Goal: Check status: Check status

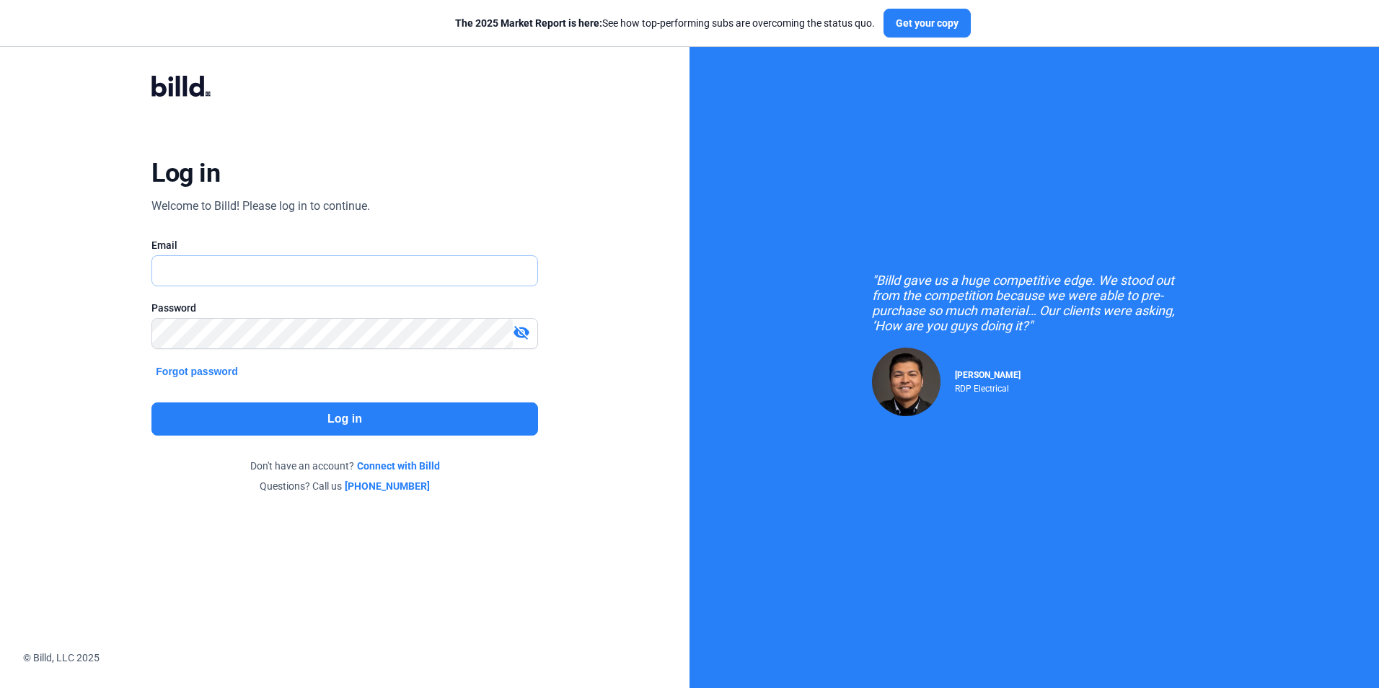
type input "[PERSON_NAME][EMAIL_ADDRESS][DOMAIN_NAME]"
click at [441, 418] on button "Log in" at bounding box center [345, 419] width 386 height 33
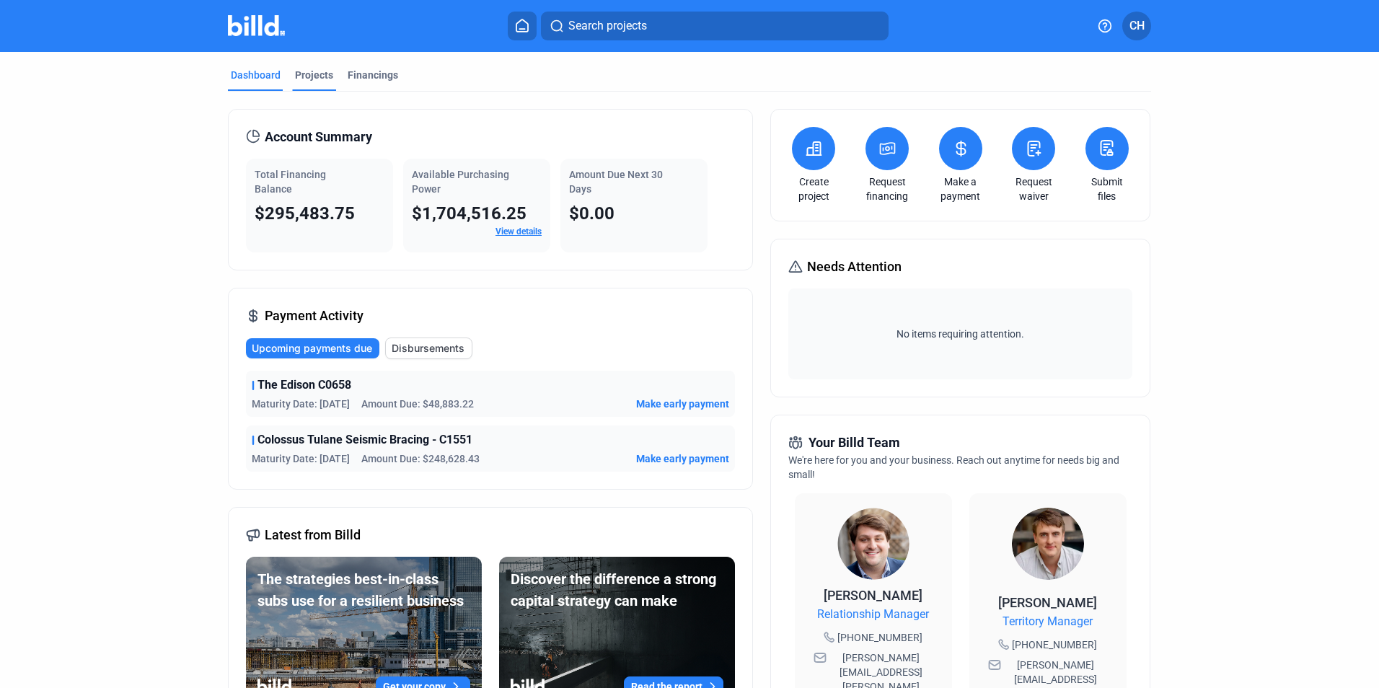
click at [307, 72] on div "Projects" at bounding box center [314, 75] width 38 height 14
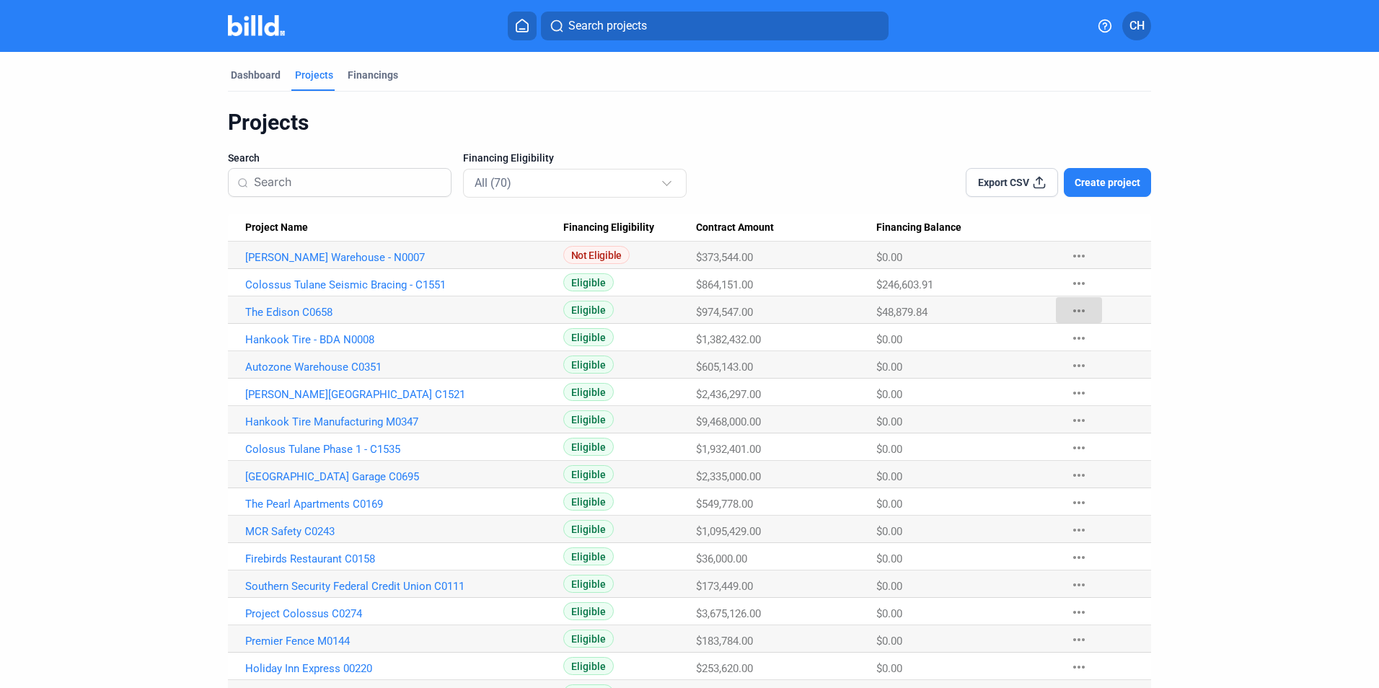
click at [1076, 308] on mat-icon "more_horiz" at bounding box center [1079, 310] width 17 height 17
click at [273, 307] on div at bounding box center [689, 344] width 1379 height 688
click at [276, 310] on link "The Edison C0658" at bounding box center [404, 312] width 318 height 13
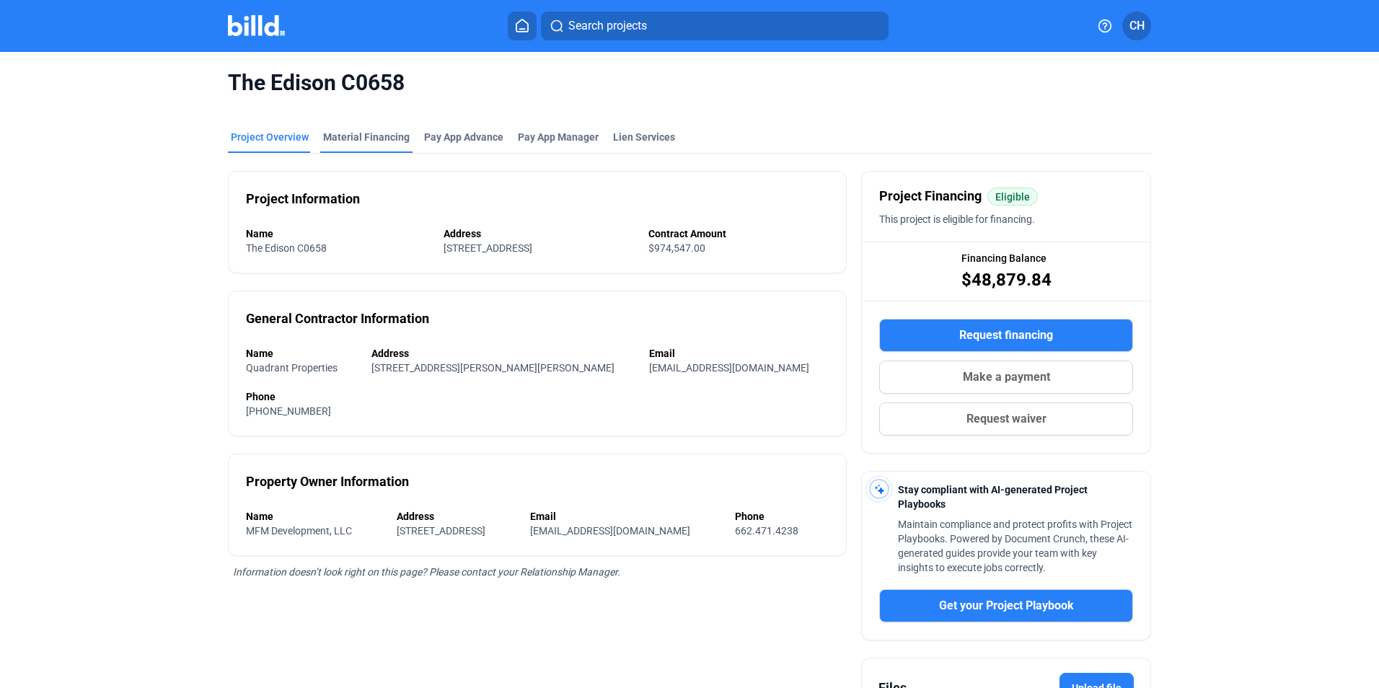
click at [356, 137] on div "Material Financing" at bounding box center [366, 137] width 87 height 14
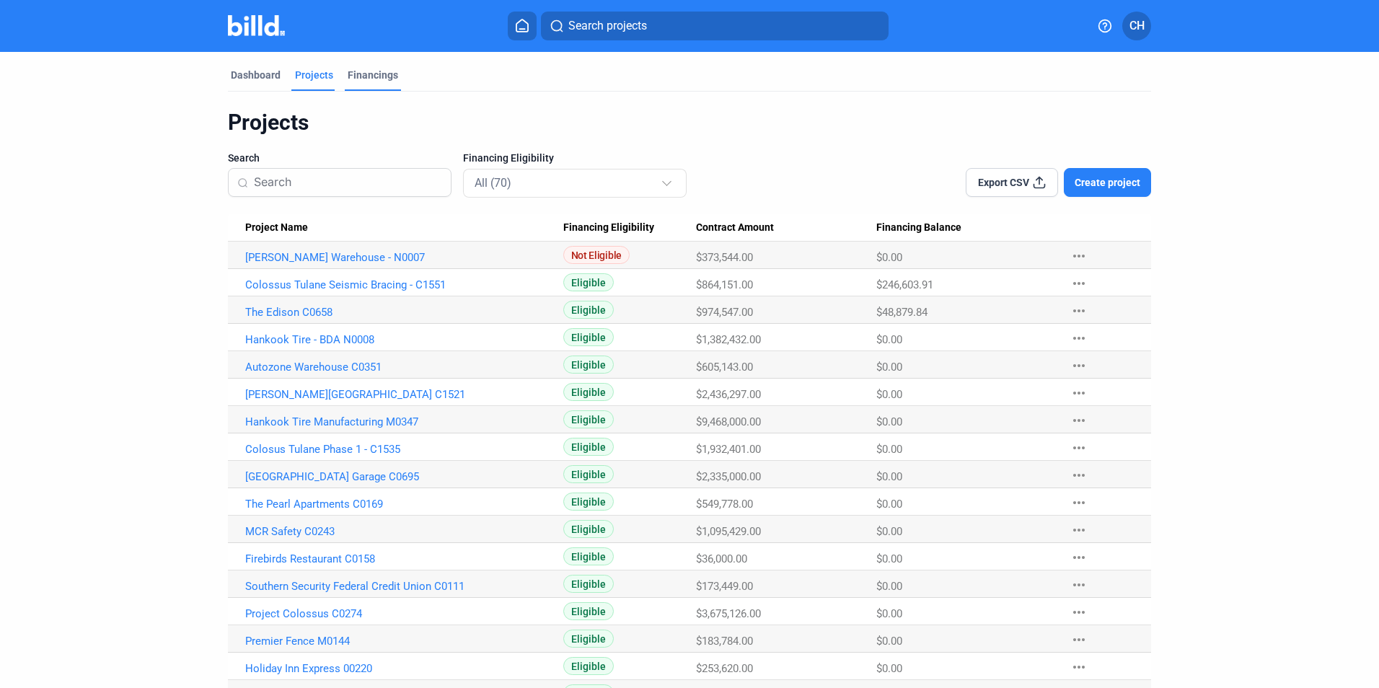
click at [351, 70] on div "Financings" at bounding box center [373, 75] width 51 height 14
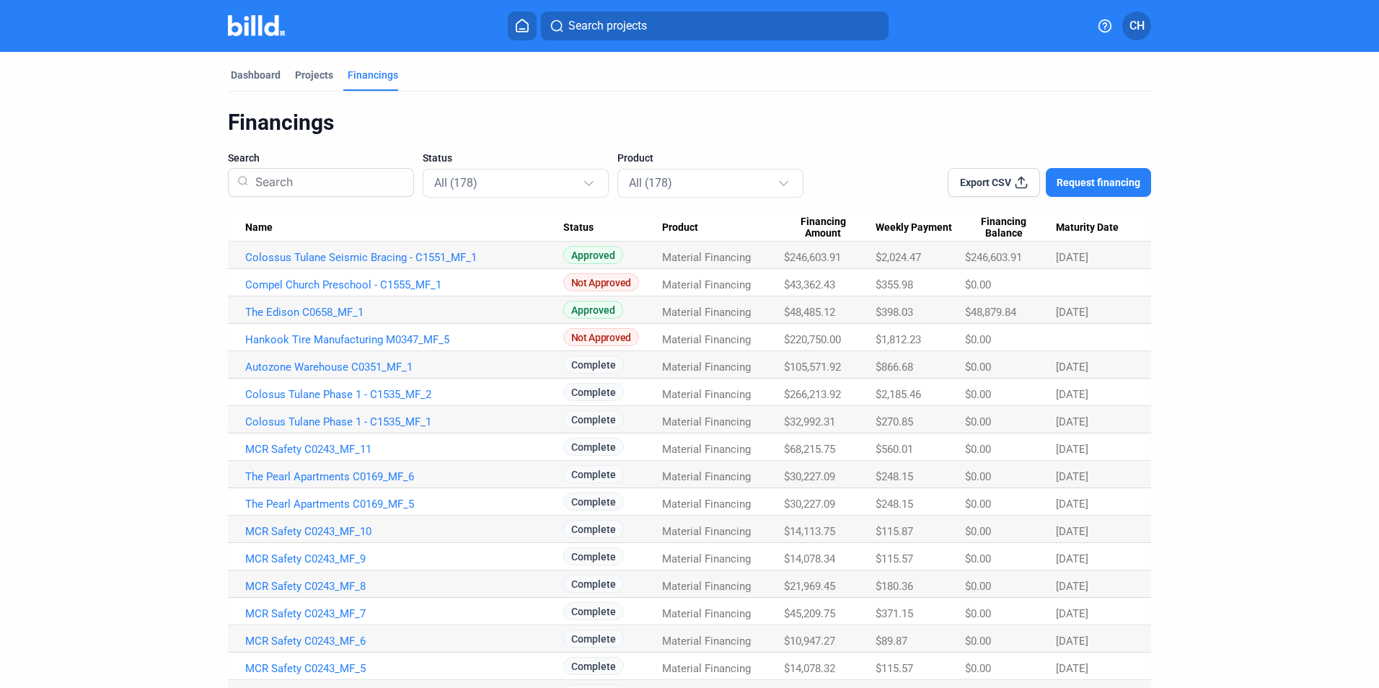
click at [890, 395] on span "$2,185.46" at bounding box center [898, 394] width 45 height 13
click at [392, 393] on link "Colosus Tulane Phase 1 - C1535_MF_2" at bounding box center [404, 394] width 318 height 13
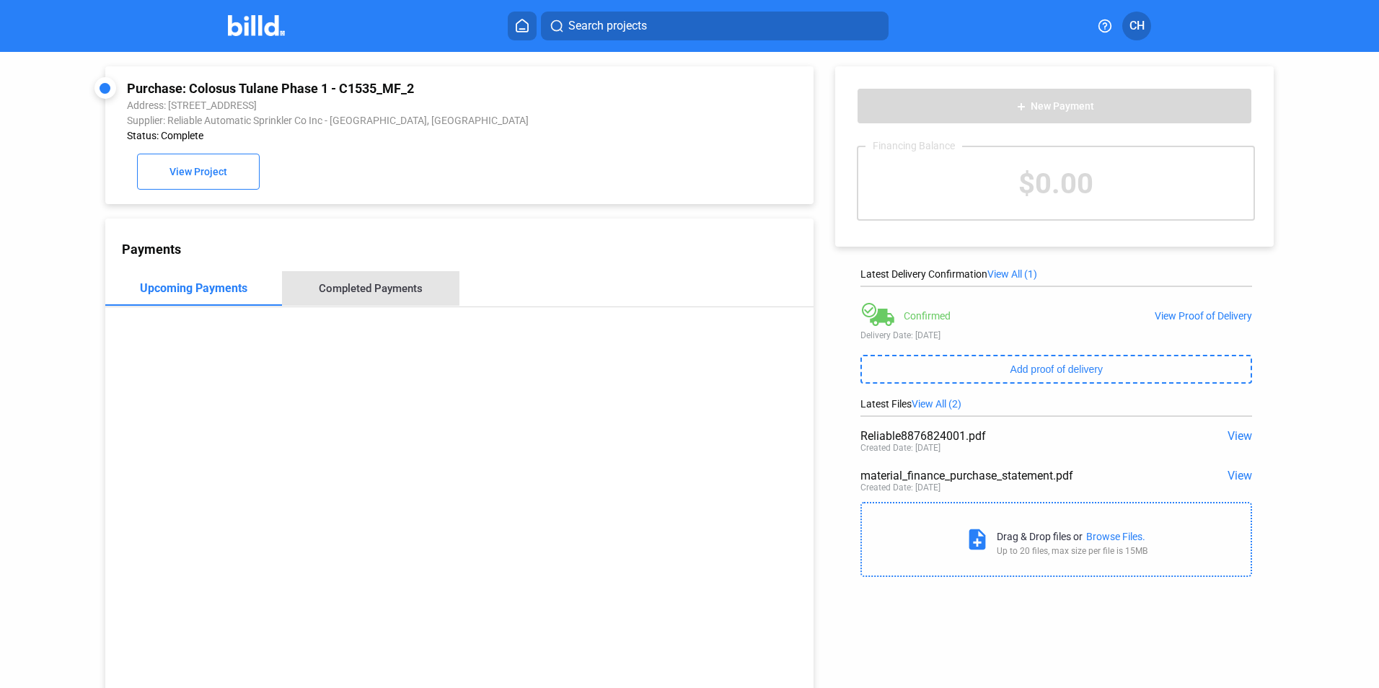
click at [369, 289] on div "Completed Payments" at bounding box center [371, 288] width 104 height 13
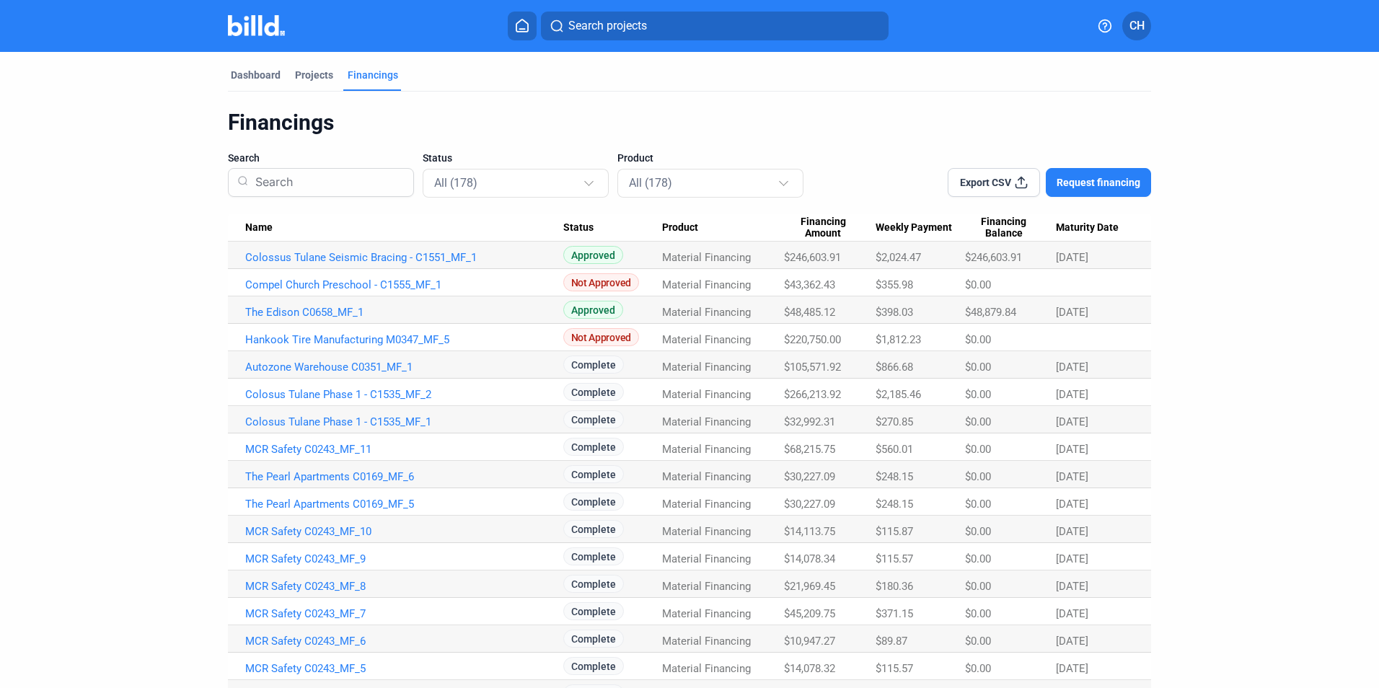
click at [379, 75] on div "Financings" at bounding box center [373, 75] width 51 height 14
click at [358, 74] on div "Financings" at bounding box center [373, 75] width 51 height 14
click at [307, 74] on div "Projects" at bounding box center [314, 75] width 38 height 14
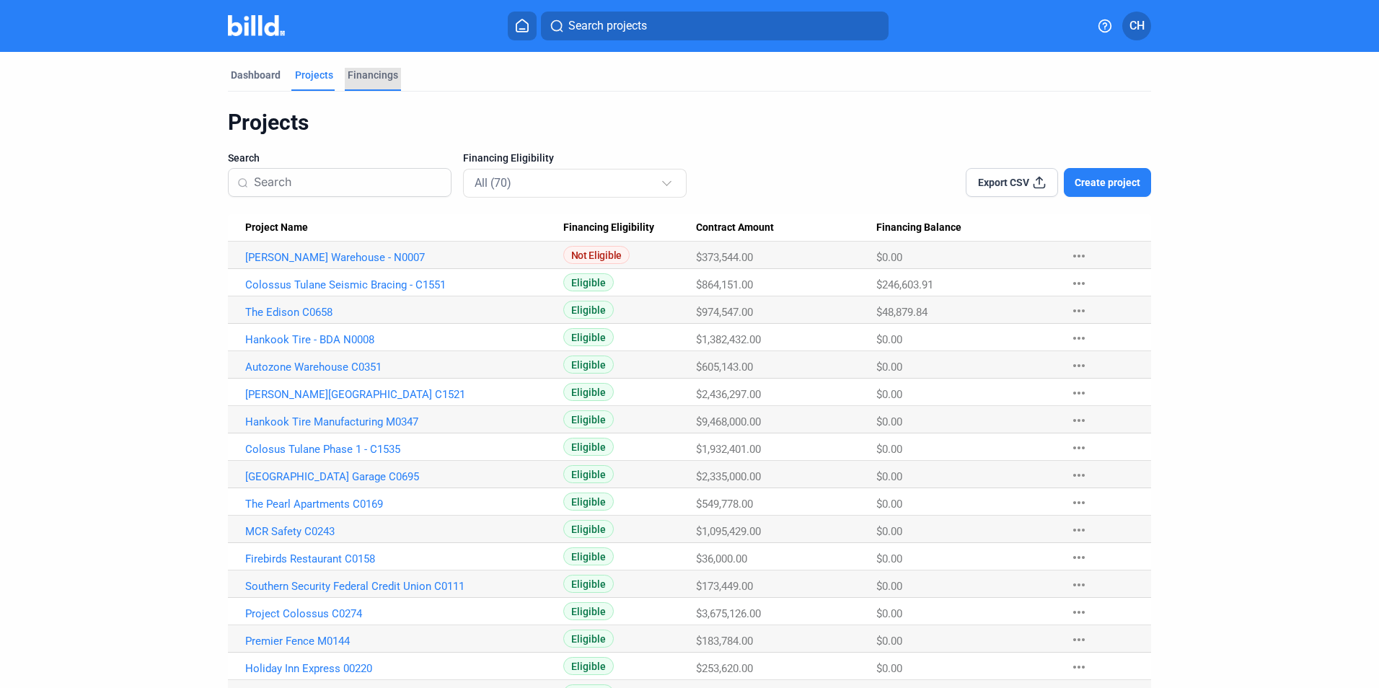
click at [367, 74] on div "Financings" at bounding box center [373, 75] width 51 height 14
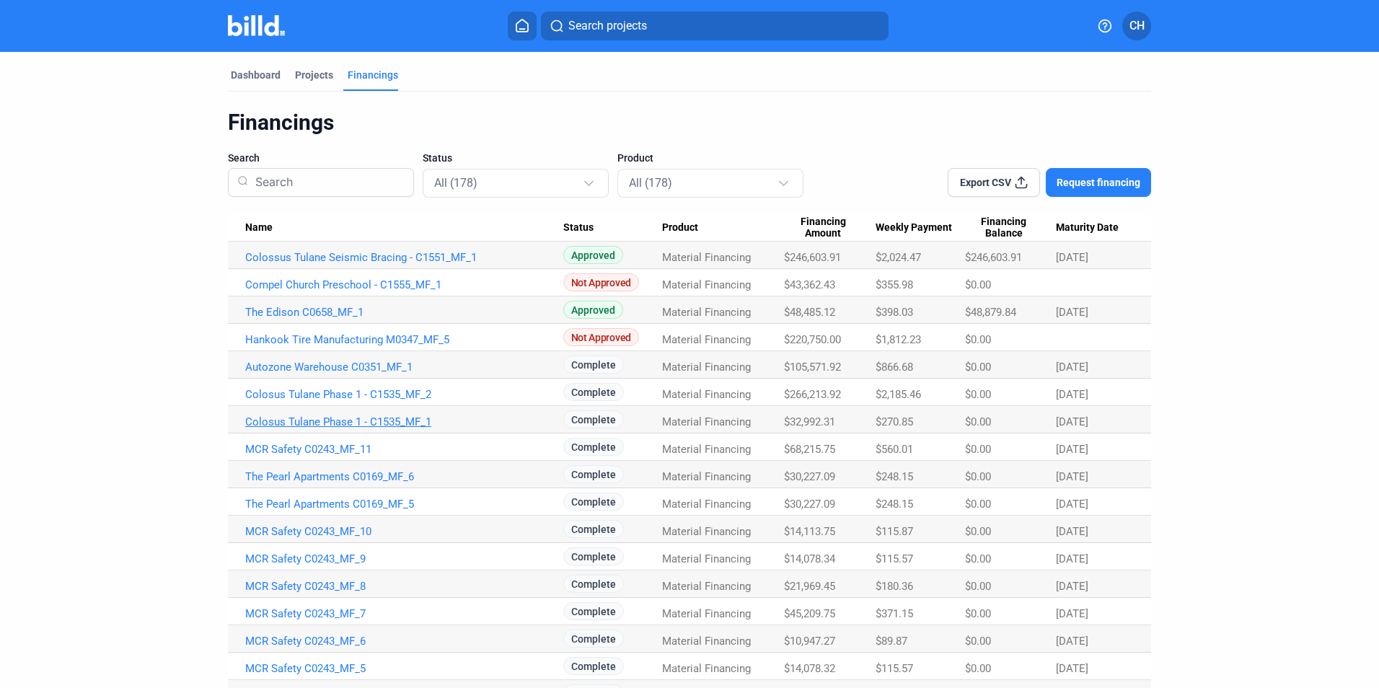
click at [357, 420] on link "Colosus Tulane Phase 1 - C1535_MF_1" at bounding box center [404, 422] width 318 height 13
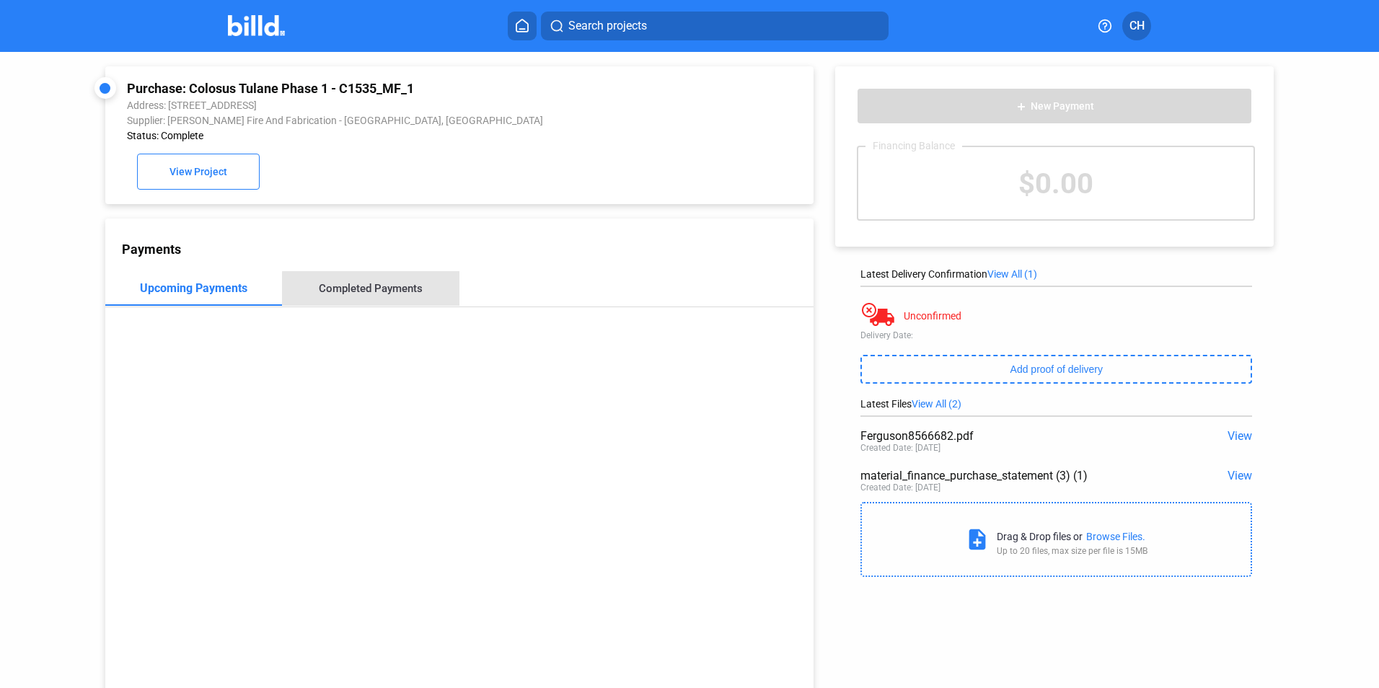
click at [376, 292] on div "Completed Payments" at bounding box center [371, 288] width 104 height 13
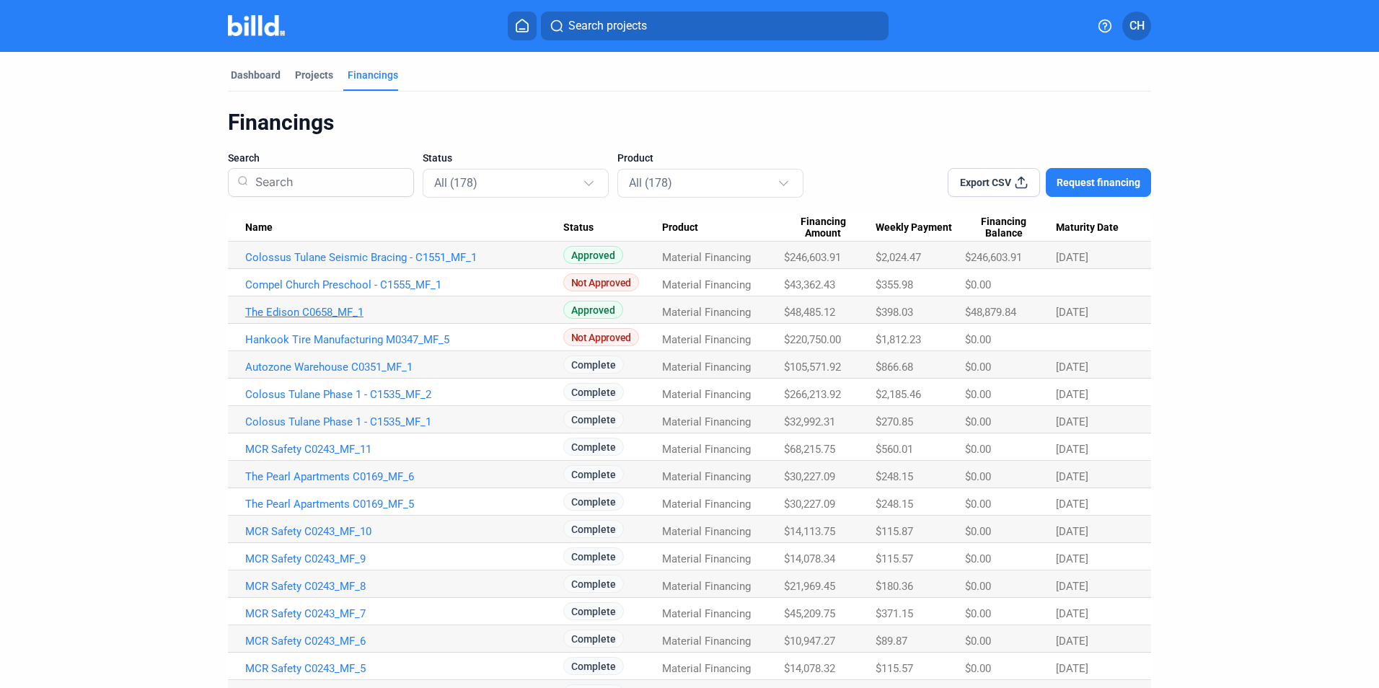
click at [321, 311] on link "The Edison C0658_MF_1" at bounding box center [404, 312] width 318 height 13
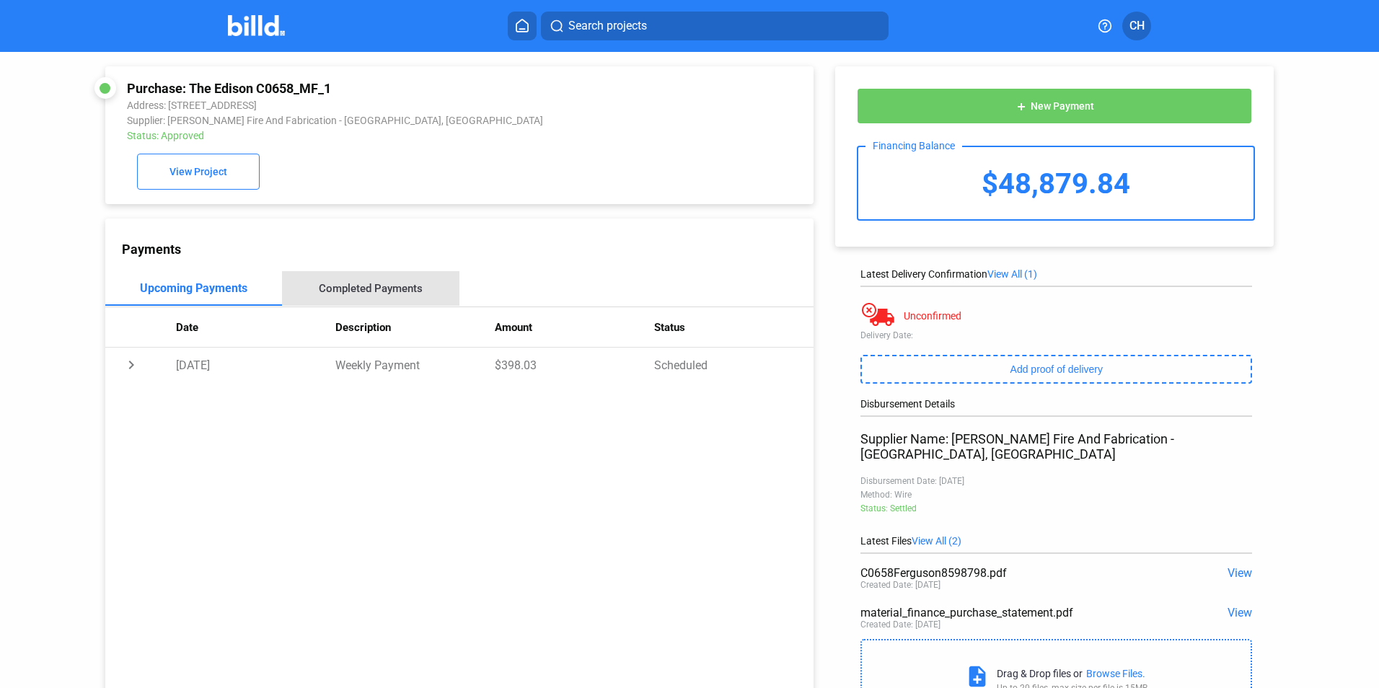
click at [400, 291] on div "Completed Payments" at bounding box center [371, 288] width 104 height 13
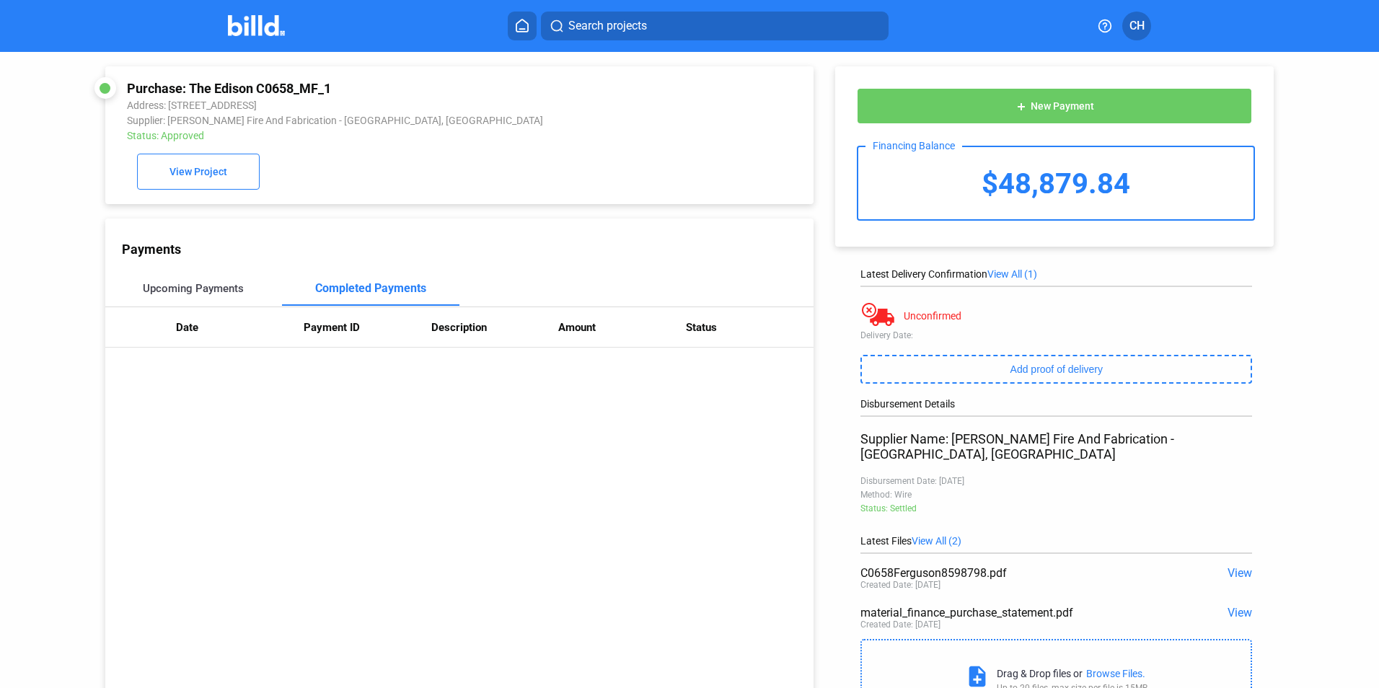
click at [214, 291] on div "Upcoming Payments" at bounding box center [193, 288] width 101 height 13
